Goal: Find contact information: Obtain details needed to contact an individual or organization

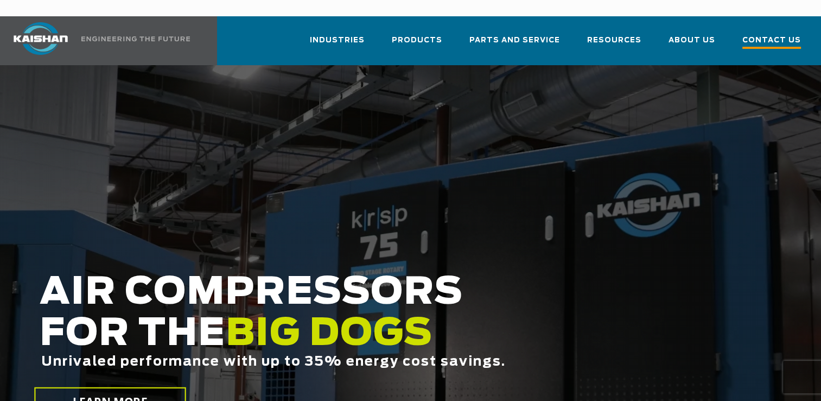
click at [754, 34] on span "Contact Us" at bounding box center [771, 41] width 59 height 15
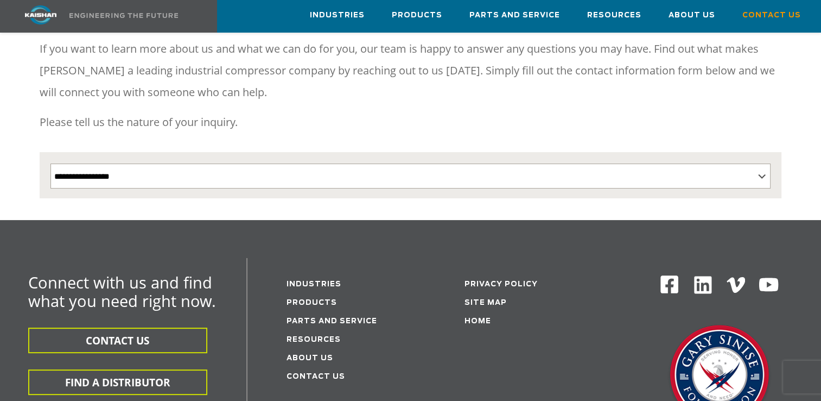
scroll to position [152, 0]
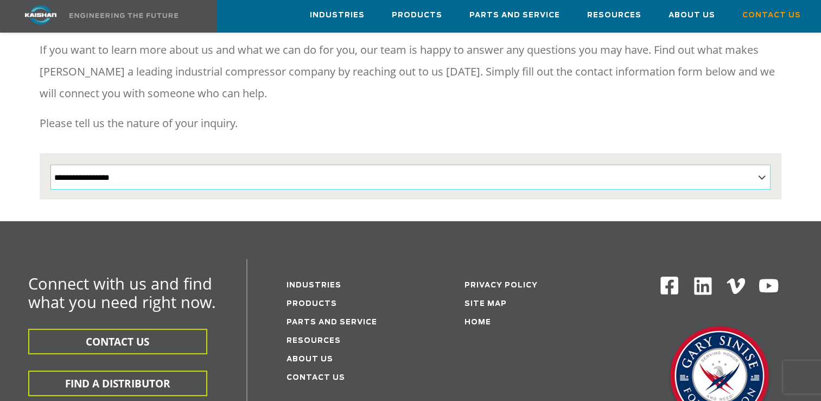
click at [760, 164] on select "**********" at bounding box center [410, 176] width 721 height 25
click at [779, 112] on p "Please tell us the nature of your inquiry." at bounding box center [411, 123] width 742 height 22
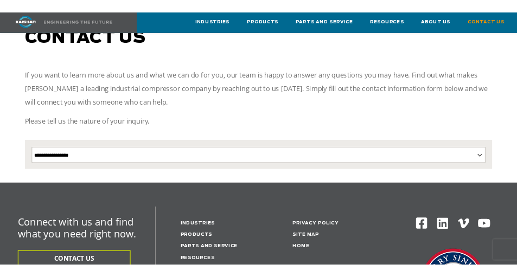
scroll to position [2, 0]
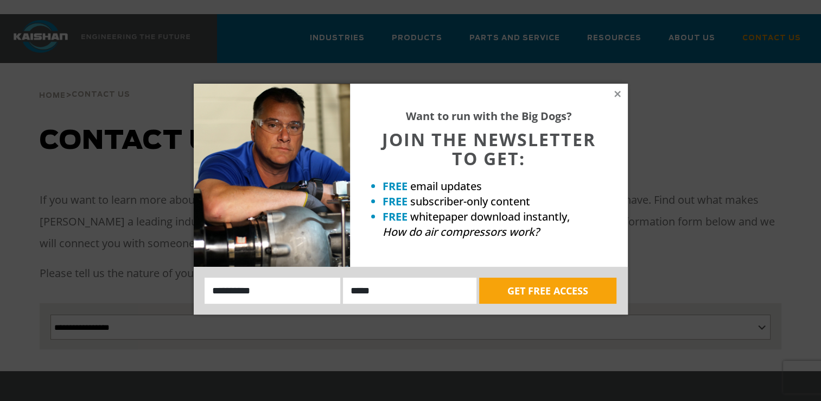
click at [627, 98] on div "Want to run with the Big Dogs? JOIN THE NEWSLETTER TO GET: FREE email updates F…" at bounding box center [410, 200] width 821 height 401
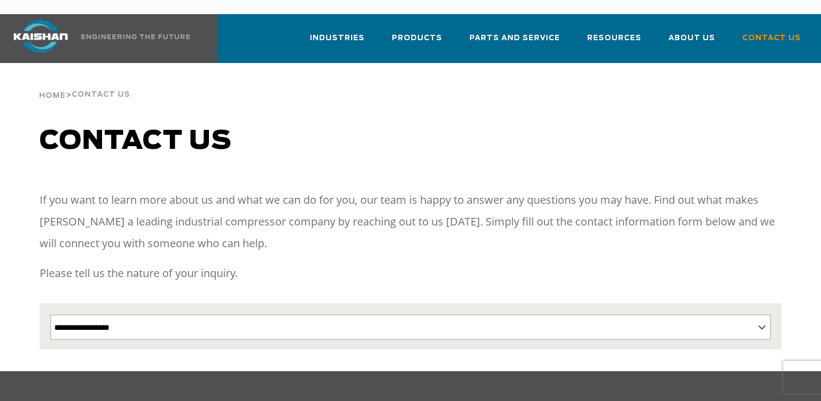
click at [471, 139] on div "Contact us" at bounding box center [411, 152] width 756 height 52
click at [373, 126] on h1 "Contact us" at bounding box center [411, 141] width 742 height 30
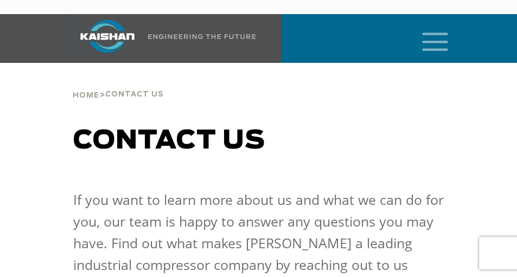
click at [100, 63] on div "Home > Contact Us" at bounding box center [118, 83] width 91 height 41
